Goal: Information Seeking & Learning: Learn about a topic

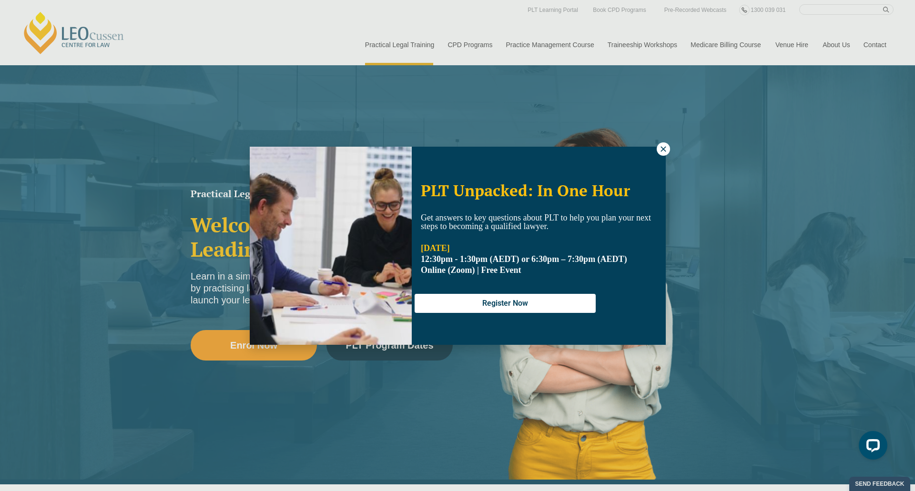
drag, startPoint x: 668, startPoint y: 147, endPoint x: 575, endPoint y: 126, distance: 94.8
click at [668, 147] on button at bounding box center [663, 148] width 13 height 13
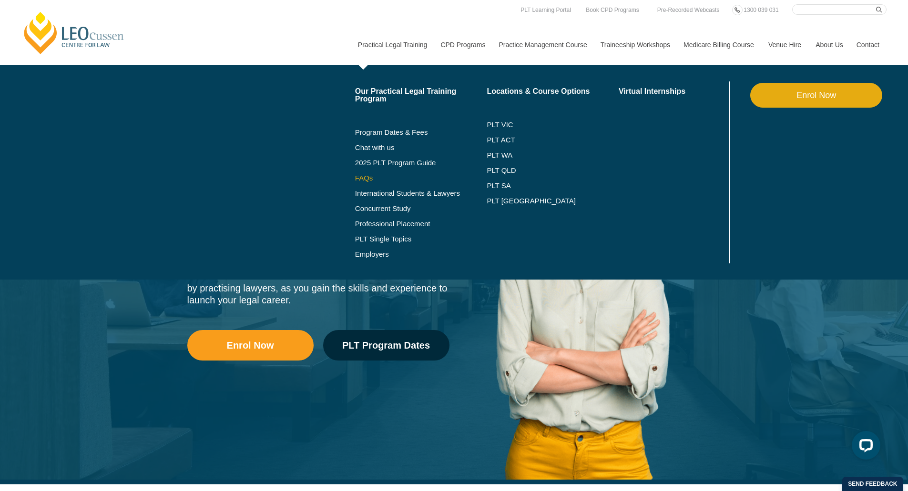
click at [367, 180] on link "FAQs" at bounding box center [421, 178] width 132 height 8
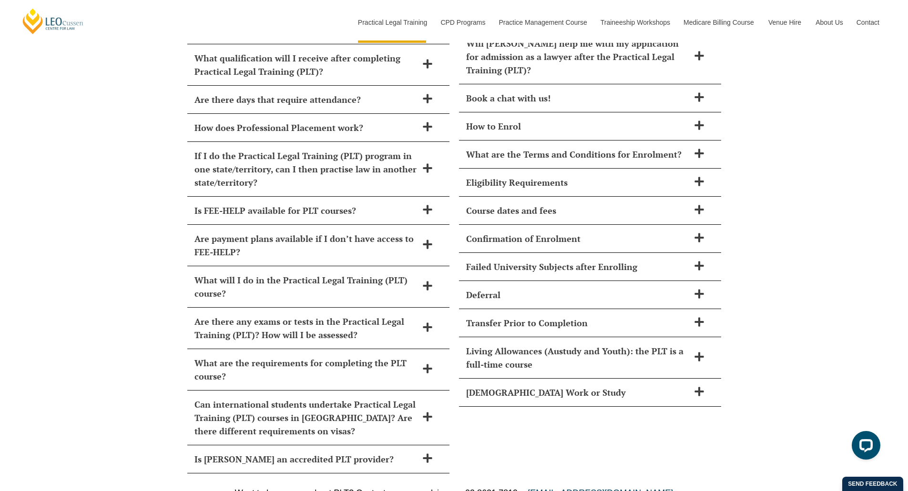
scroll to position [4265, 0]
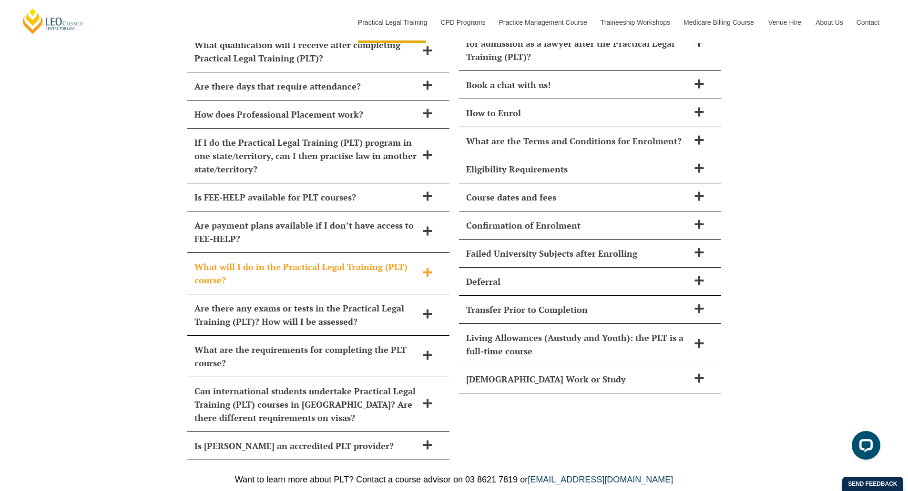
click at [317, 260] on h2 "What will I do in the Practical Legal Training (PLT) course?" at bounding box center [305, 273] width 223 height 27
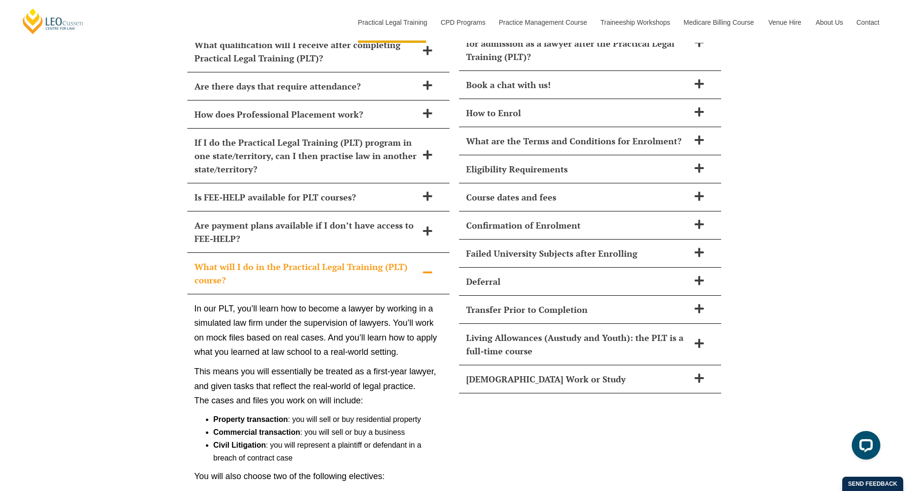
click at [317, 260] on h2 "What will I do in the Practical Legal Training (PLT) course?" at bounding box center [305, 273] width 223 height 27
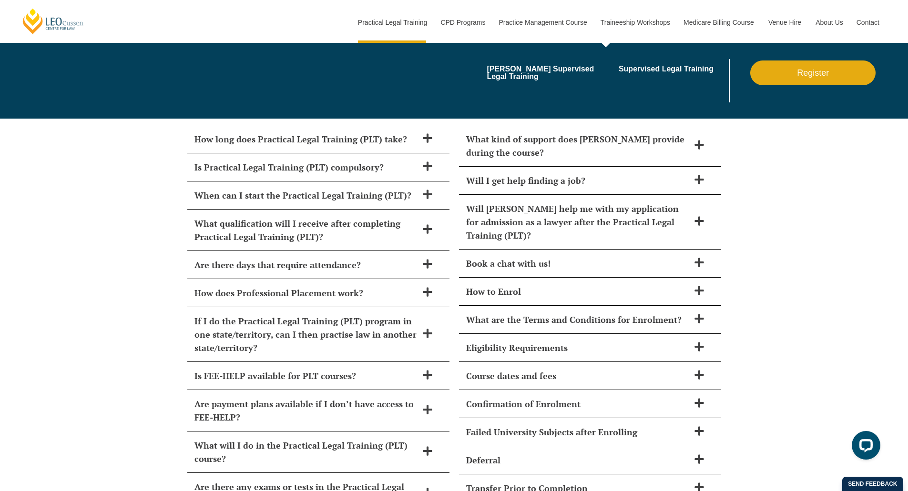
scroll to position [4075, 0]
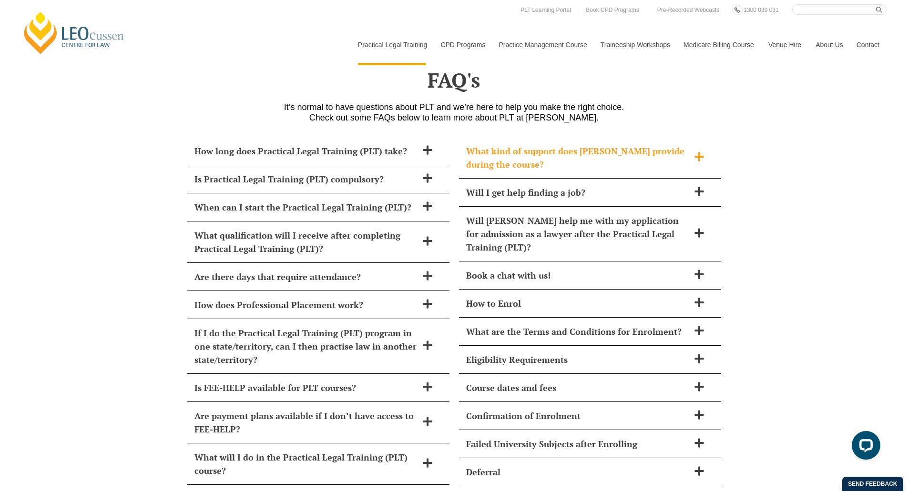
click at [623, 144] on h2 "What kind of support does Leo Cussen provide during the course?" at bounding box center [577, 157] width 223 height 27
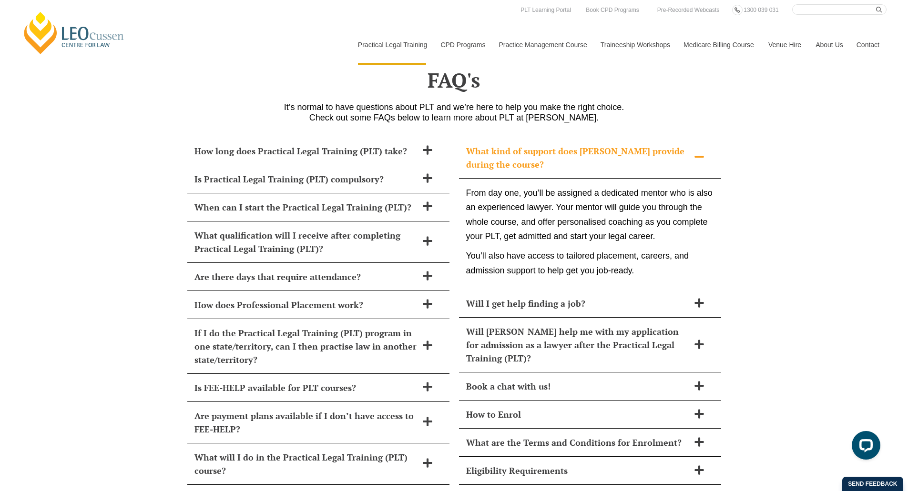
click at [623, 144] on h2 "What kind of support does Leo Cussen provide during the course?" at bounding box center [577, 157] width 223 height 27
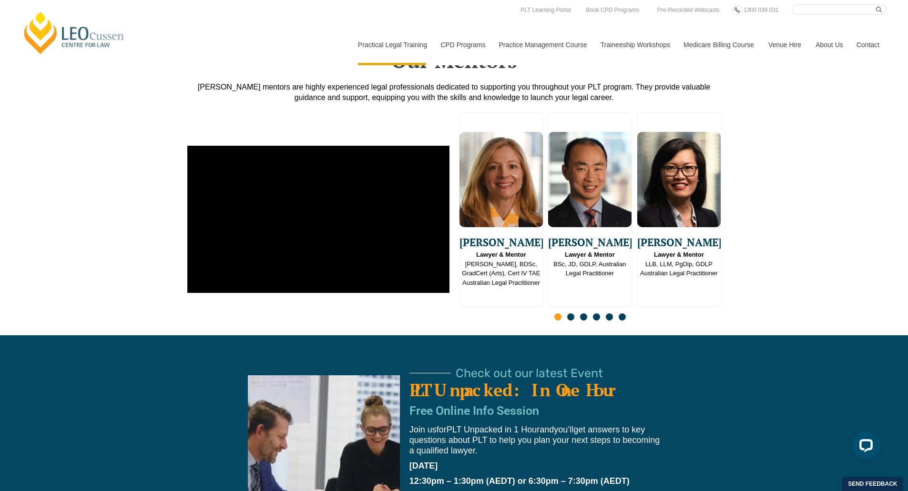
scroll to position [2169, 0]
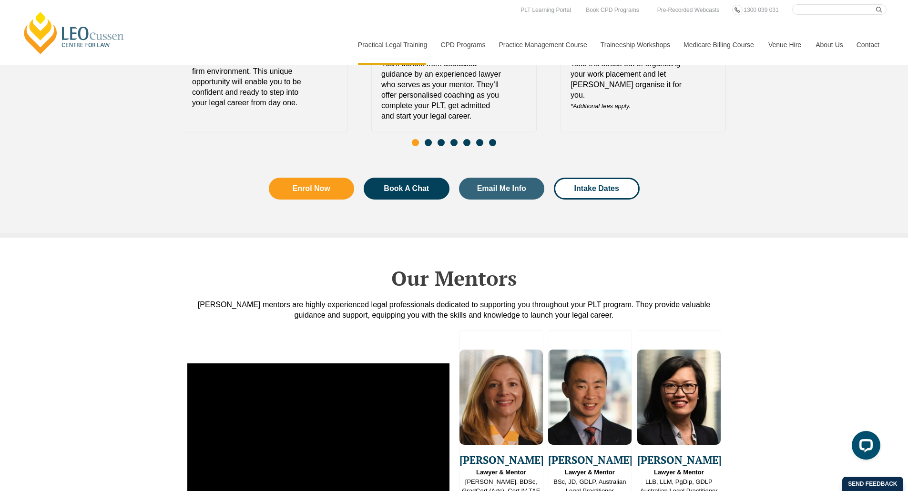
click at [819, 7] on input "Search here" at bounding box center [839, 9] width 94 height 10
type input "diploma"
click at [876, 4] on button "submit" at bounding box center [881, 9] width 10 height 10
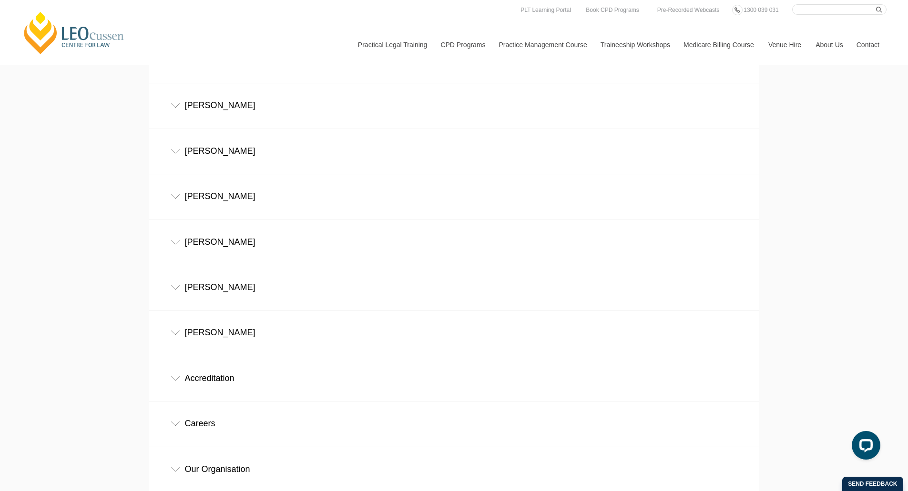
scroll to position [3303, 0]
